Goal: Information Seeking & Learning: Understand process/instructions

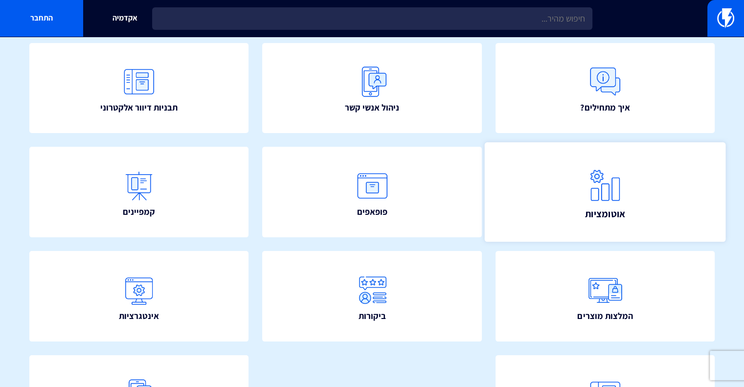
scroll to position [59, 0]
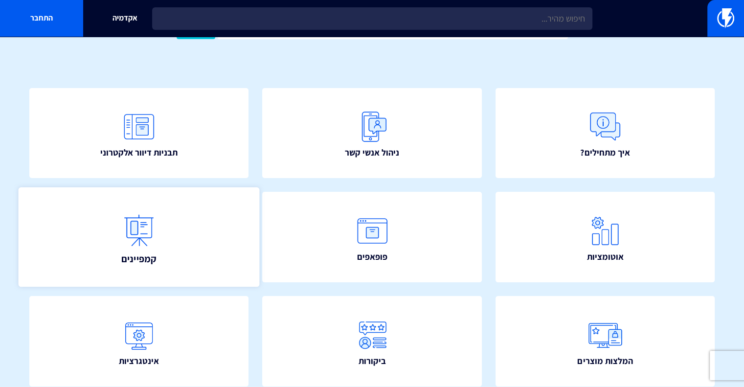
drag, startPoint x: 151, startPoint y: 158, endPoint x: 181, endPoint y: 230, distance: 79.0
click at [181, 230] on link "קמפיינים" at bounding box center [139, 236] width 241 height 99
click at [164, 242] on link "קמפיינים" at bounding box center [139, 236] width 241 height 99
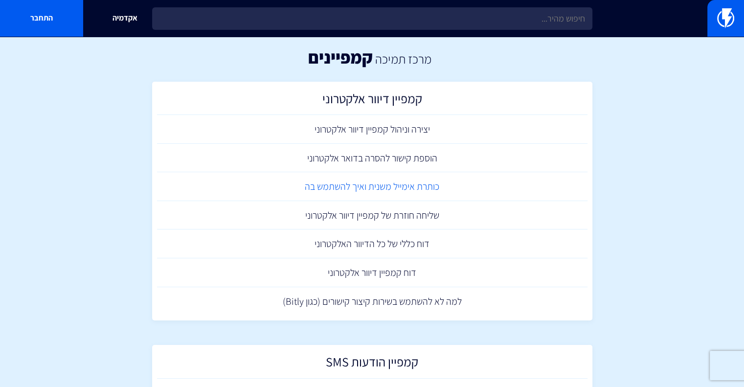
scroll to position [0, 0]
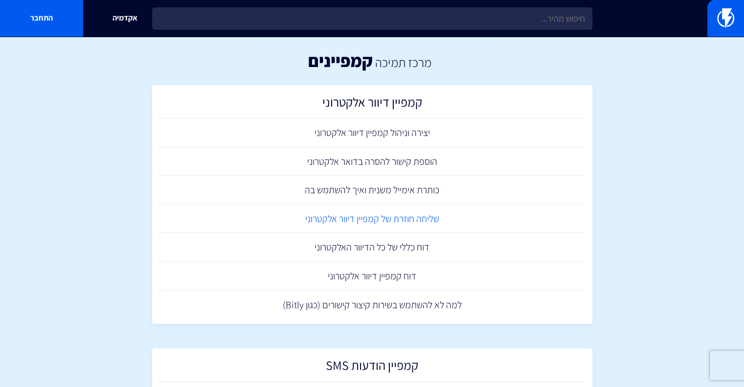
click at [310, 219] on link "שליחה חוזרת של קמפיין דיוור אלקטרוני" at bounding box center [372, 219] width 431 height 29
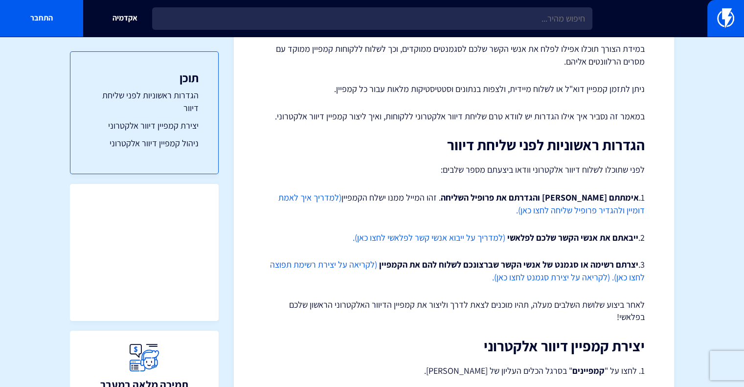
scroll to position [147, 0]
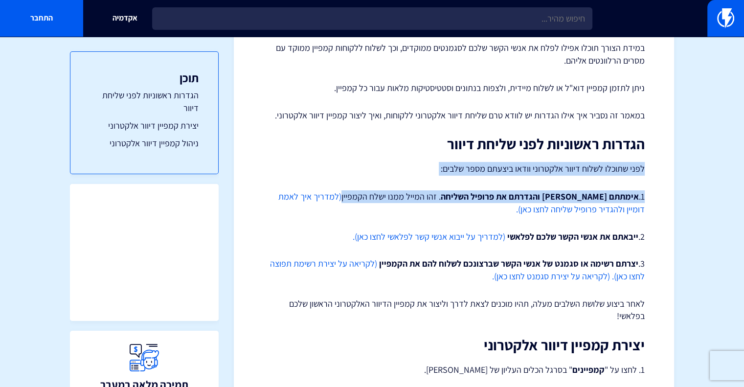
drag, startPoint x: 645, startPoint y: 174, endPoint x: 388, endPoint y: 189, distance: 257.3
click at [446, 200] on p "1. אימתתם [PERSON_NAME] והגדרתם את פרופיל השליחה . זהו המייל ממנו ישלח הקמפיין …" at bounding box center [454, 202] width 382 height 25
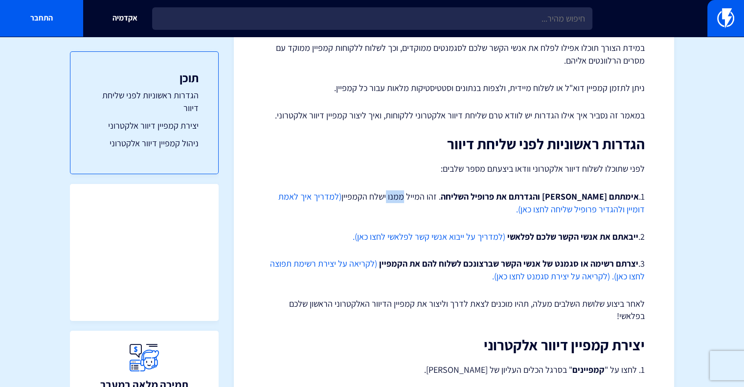
click at [446, 200] on p "1. אימתתם [PERSON_NAME] והגדרתם את פרופיל השליחה . זהו המייל ממנו ישלח הקמפיין …" at bounding box center [454, 202] width 382 height 25
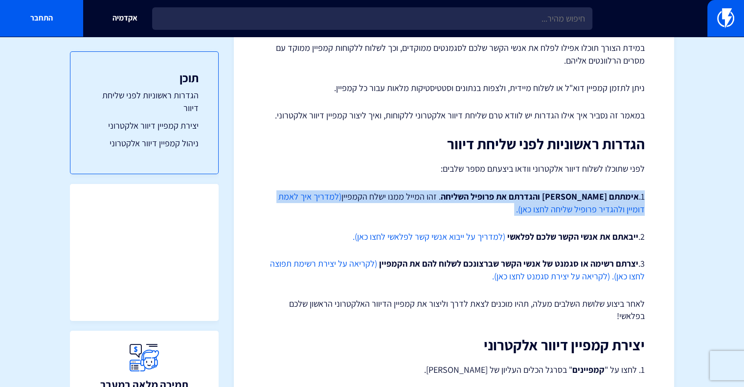
click at [446, 200] on p "1. אימתתם [PERSON_NAME] והגדרתם את פרופיל השליחה . זהו המייל ממנו ישלח הקמפיין …" at bounding box center [454, 202] width 382 height 25
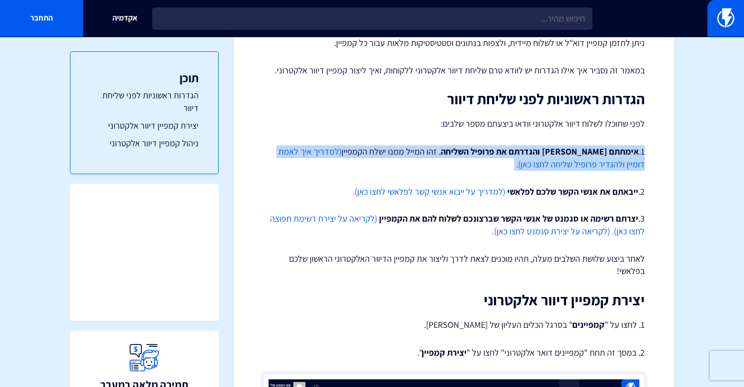
scroll to position [196, 0]
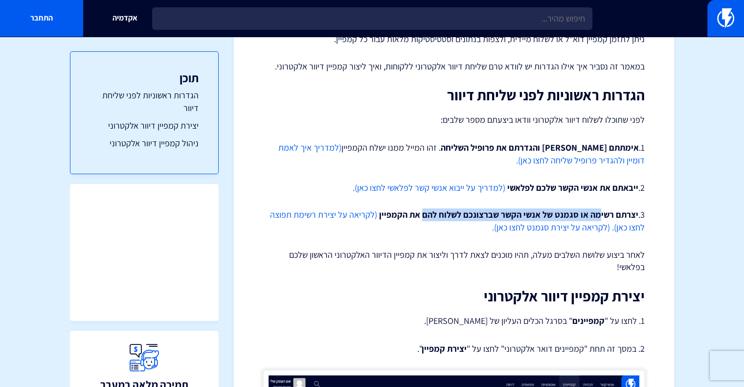
drag, startPoint x: 604, startPoint y: 213, endPoint x: 429, endPoint y: 208, distance: 175.2
click at [429, 208] on p "3. יצרתם רשימה או סגמנט של אנשי הקשר שברצונכם לשלוח להם את הקמפיין (לקריאה על י…" at bounding box center [454, 220] width 382 height 25
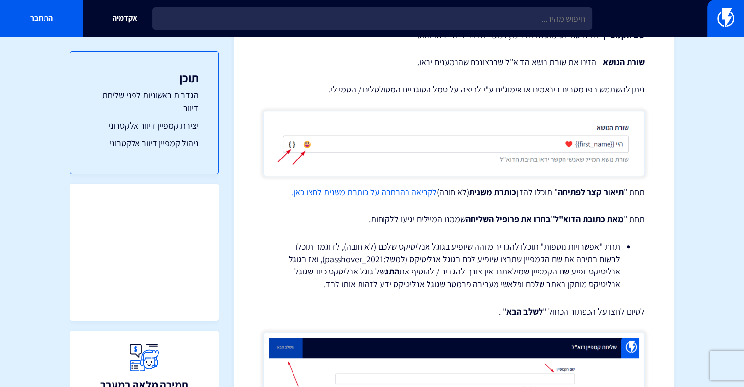
scroll to position [783, 0]
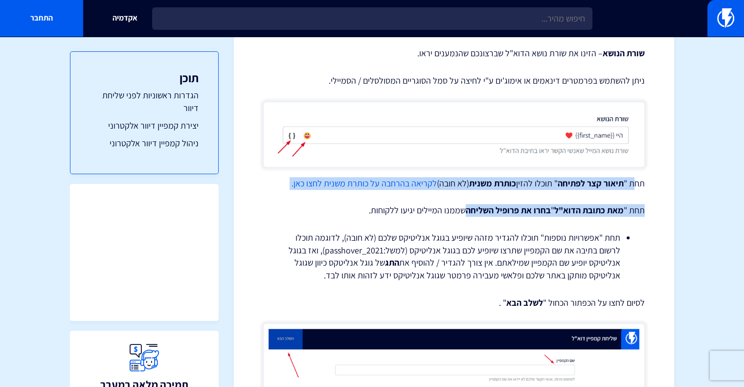
drag, startPoint x: 636, startPoint y: 166, endPoint x: 465, endPoint y: 179, distance: 171.7
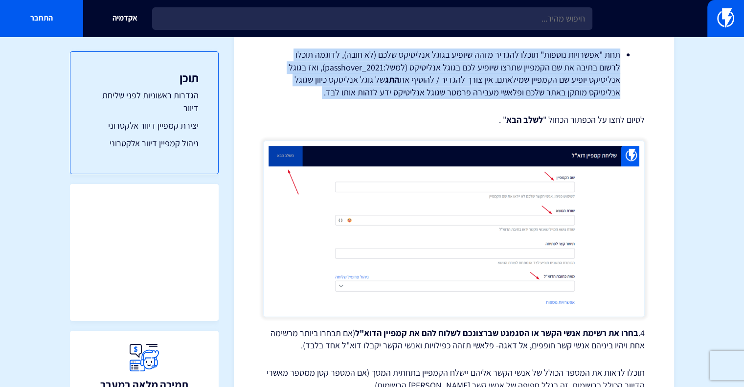
scroll to position [979, 0]
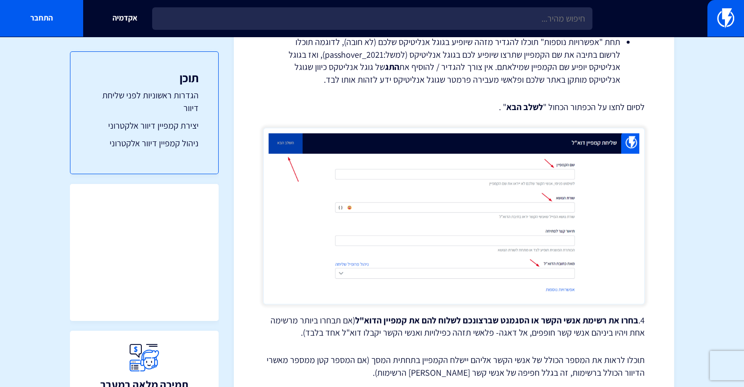
click at [602, 101] on p "לסיום לחצו על הכפתור הכחול " לשלב הבא " ." at bounding box center [454, 107] width 382 height 13
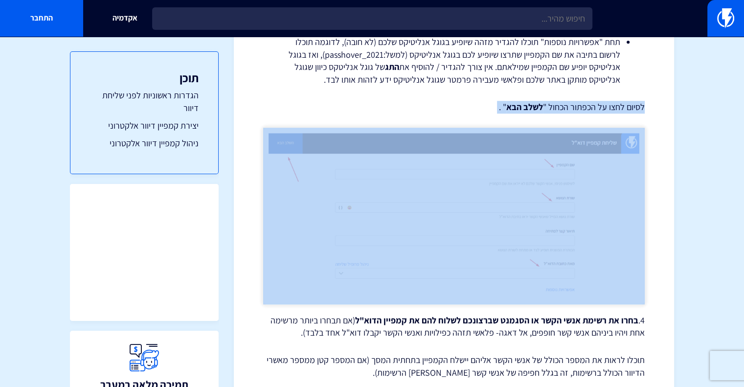
click at [602, 101] on p "לסיום לחצו על הכפתור הכחול " לשלב הבא " ." at bounding box center [454, 107] width 382 height 13
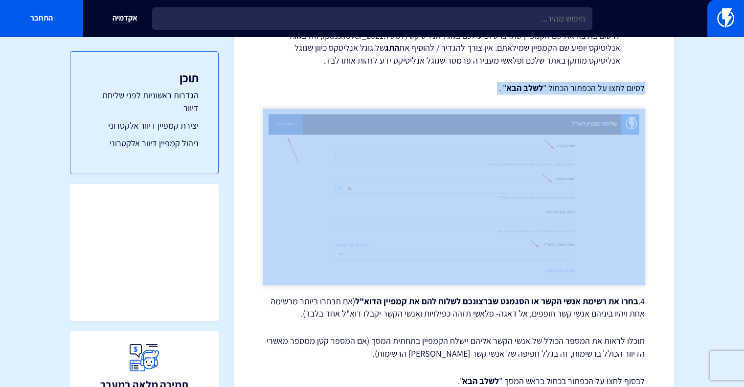
scroll to position [1076, 0]
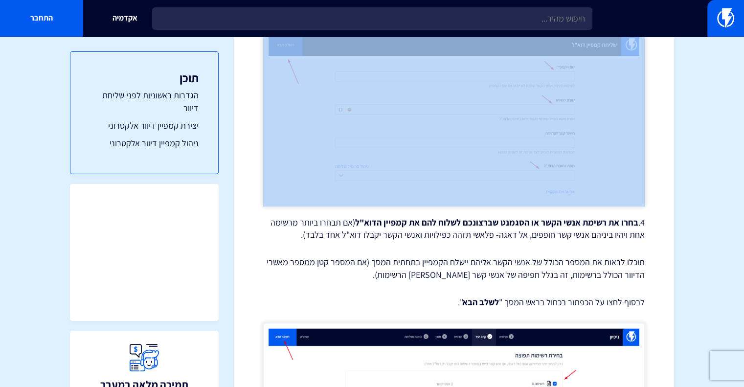
drag, startPoint x: 634, startPoint y: 215, endPoint x: 297, endPoint y: 221, distance: 337.2
click at [288, 223] on p "4. בחרו את רשימת אנשי הקשר או הסגמנט שברצונכם לשלוח להם את קמפיין הדוא"ל (אם תב…" at bounding box center [454, 228] width 382 height 25
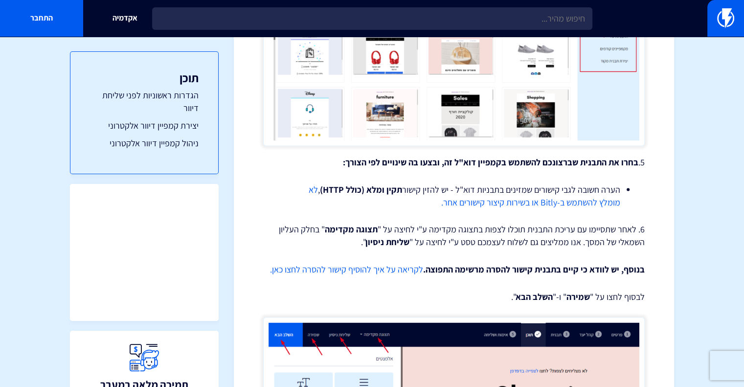
scroll to position [1712, 0]
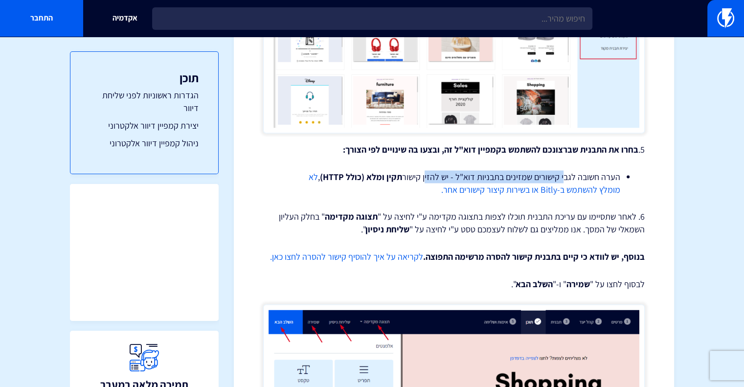
drag, startPoint x: 562, startPoint y: 160, endPoint x: 426, endPoint y: 164, distance: 136.1
click at [426, 170] on li "הערה חשובה לגבי קישורים שמזינים בתבניות דוא"ל - יש להזין קישור תקין ומלא (כולל …" at bounding box center [454, 182] width 333 height 25
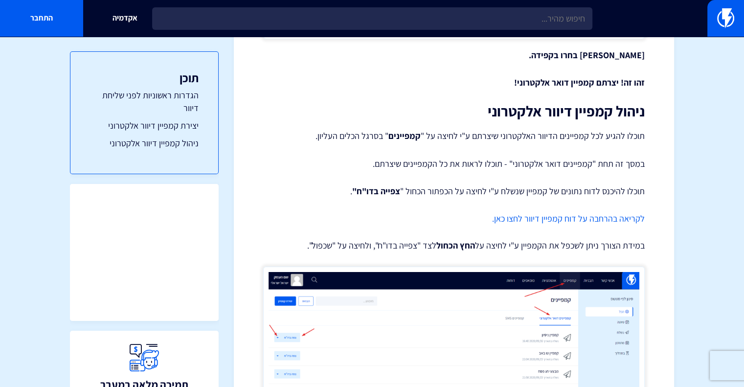
scroll to position [3082, 0]
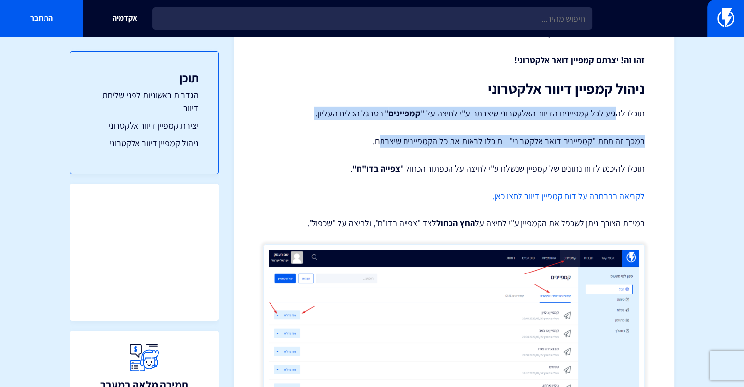
drag, startPoint x: 615, startPoint y: 100, endPoint x: 382, endPoint y: 132, distance: 235.5
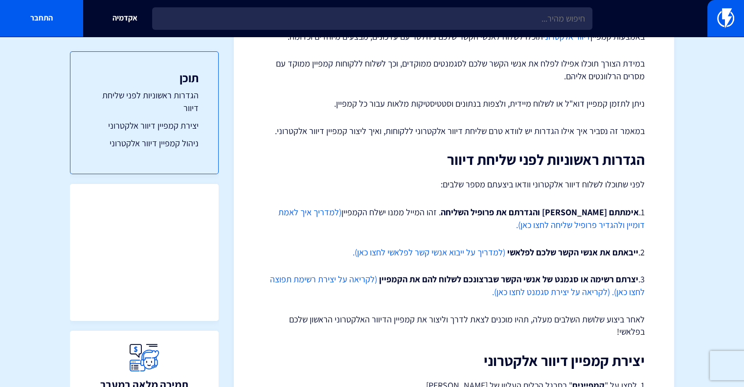
scroll to position [147, 0]
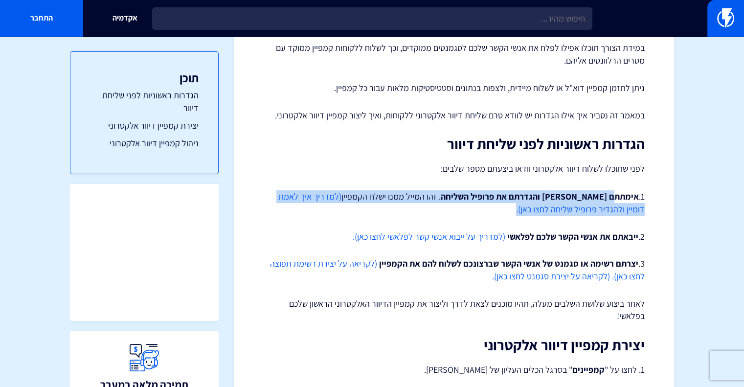
drag, startPoint x: 611, startPoint y: 194, endPoint x: 540, endPoint y: 204, distance: 71.6
click at [540, 204] on p "1. אימתתם [PERSON_NAME] והגדרתם את פרופיל השליחה . זהו המייל ממנו ישלח הקמפיין …" at bounding box center [454, 202] width 382 height 25
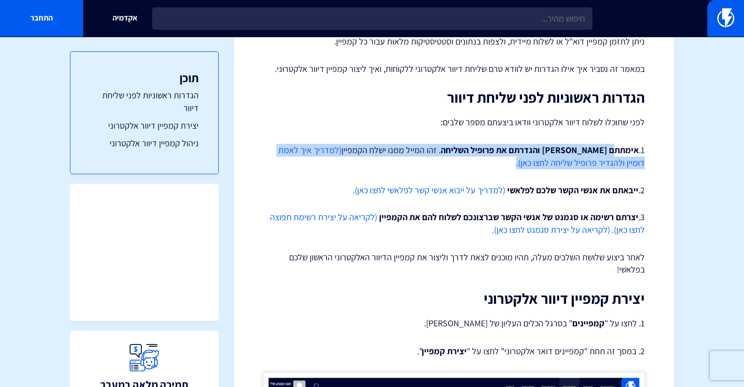
scroll to position [196, 0]
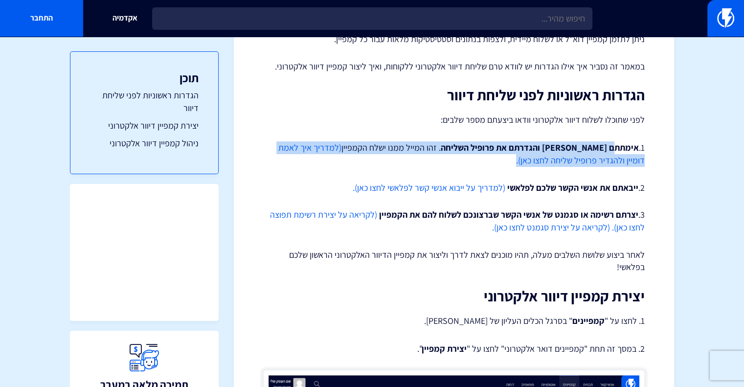
click at [525, 228] on link "(לקריאה על יצירת סגמנט לחצו כאן)." at bounding box center [551, 227] width 118 height 11
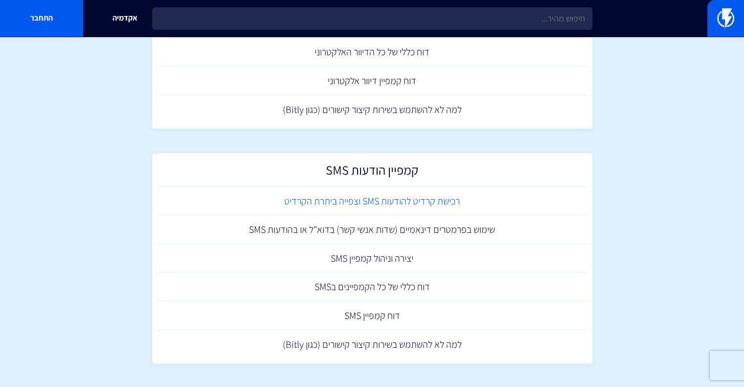
scroll to position [196, 0]
